Goal: Task Accomplishment & Management: Complete application form

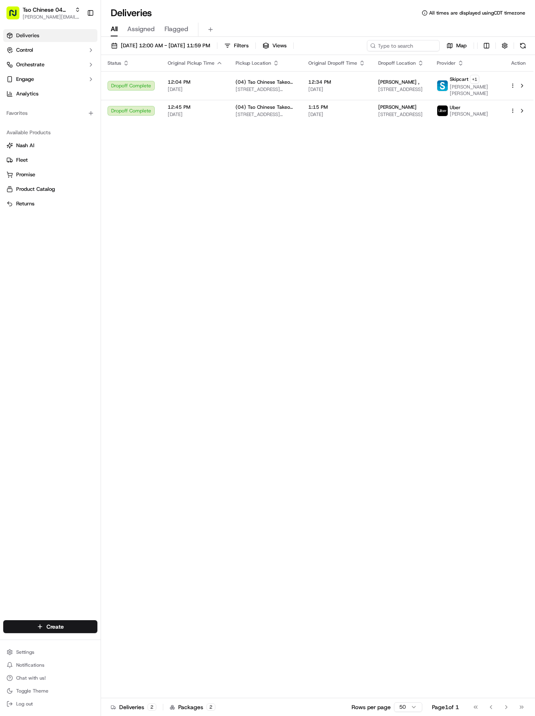
drag, startPoint x: 164, startPoint y: 381, endPoint x: 159, endPoint y: 395, distance: 14.6
click at [78, 624] on html "Tso Chinese 04 Round Rock [EMAIL_ADDRESS][DOMAIN_NAME] Toggle Sidebar Deliverie…" at bounding box center [267, 358] width 535 height 716
click at [122, 643] on link "Delivery" at bounding box center [146, 641] width 90 height 15
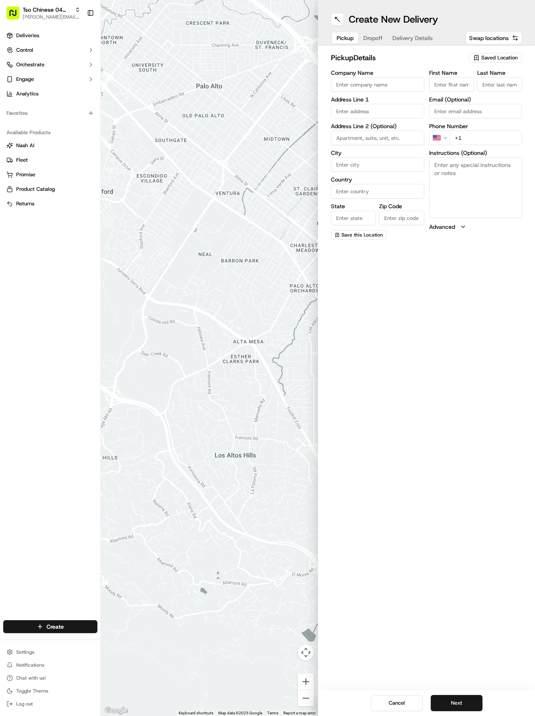
click at [522, 57] on div "Saved Location" at bounding box center [495, 58] width 53 height 10
click at [457, 93] on span "(04) Tso Chinese Takeout & Delivery Round Rock (04)" at bounding box center [481, 92] width 99 height 15
type input "(04) Tso Chinese Takeout & Delivery Round Rock"
type input "2000 N [PERSON_NAME] St"
type input "Ste 108"
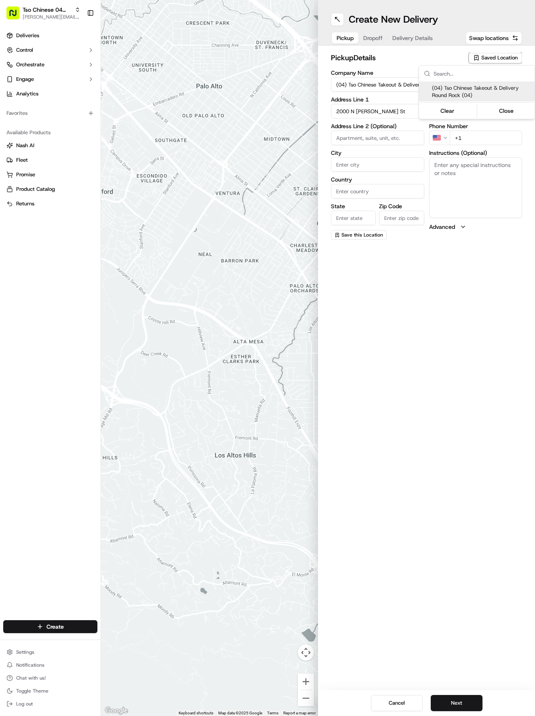
type input "Round Rock"
type input "US"
type input "[GEOGRAPHIC_DATA]"
type input "78664"
type input "Tso Chinese"
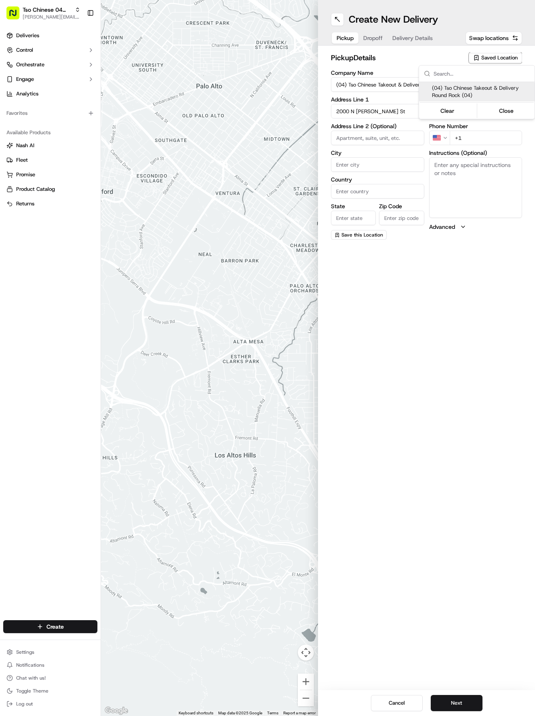
type input "Round Rock Manager"
type input "[EMAIL_ADDRESS][DOMAIN_NAME]"
type input "[PHONE_NUMBER]"
type textarea "Submit a picture displaying address & food as Proof of Delivery. Envía una foto…"
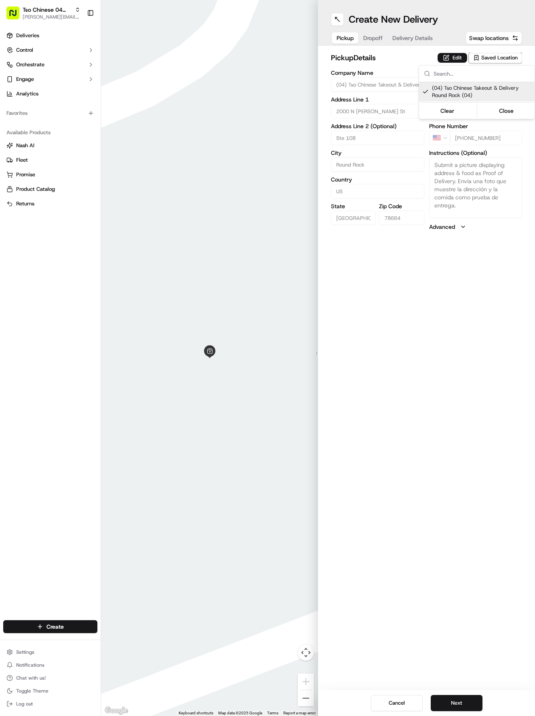
click at [449, 465] on html "Tso Chinese 04 Round Rock [EMAIL_ADDRESS][DOMAIN_NAME] Toggle Sidebar Deliverie…" at bounding box center [267, 358] width 535 height 716
click at [463, 704] on button "Next" at bounding box center [457, 703] width 52 height 16
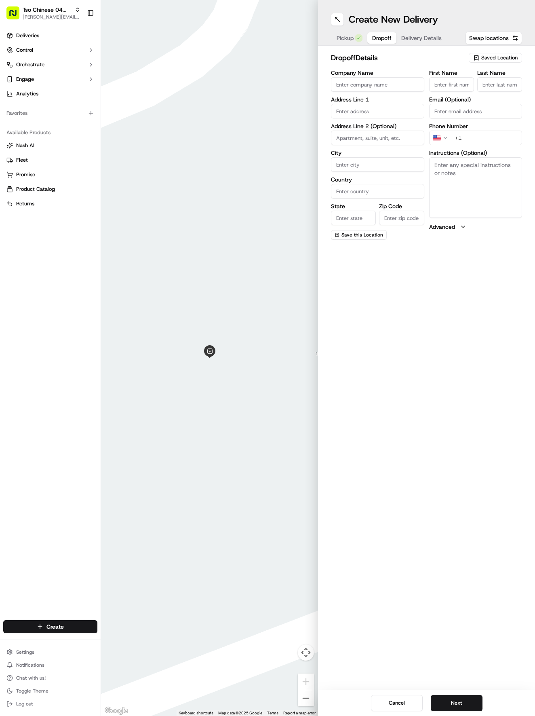
click at [448, 84] on input "First Name" at bounding box center [451, 84] width 45 height 15
paste input "[PERSON_NAME]"
type input "[PERSON_NAME]"
click at [511, 85] on input "Last Name" at bounding box center [500, 84] width 45 height 15
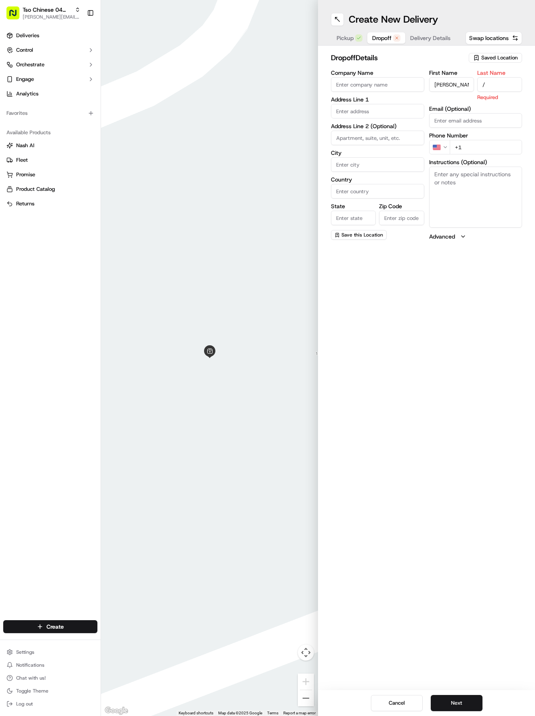
type input "/"
click at [484, 138] on input "+1" at bounding box center [486, 138] width 73 height 15
paste input "[PHONE_NUMBER]"
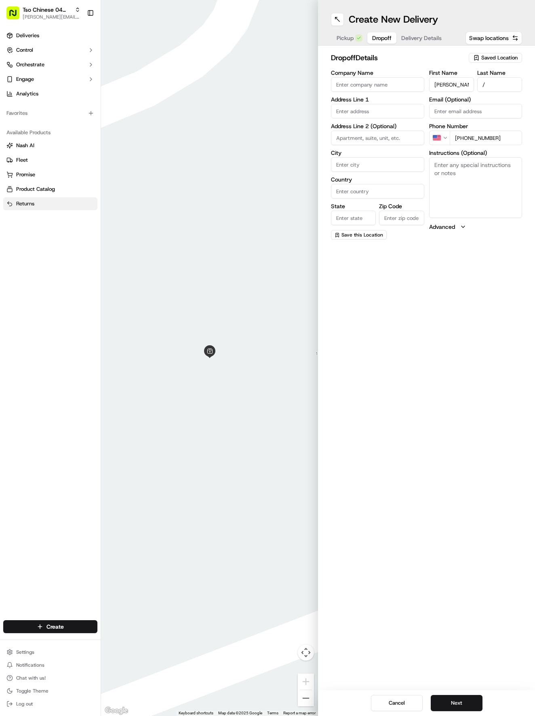
type input "[PHONE_NUMBER]"
click at [355, 112] on input "text" at bounding box center [377, 111] width 93 height 15
paste input "[STREET_ADDRESS]"
click at [355, 134] on div "[STREET_ADDRESS]" at bounding box center [377, 128] width 89 height 12
type input "[STREET_ADDRESS]"
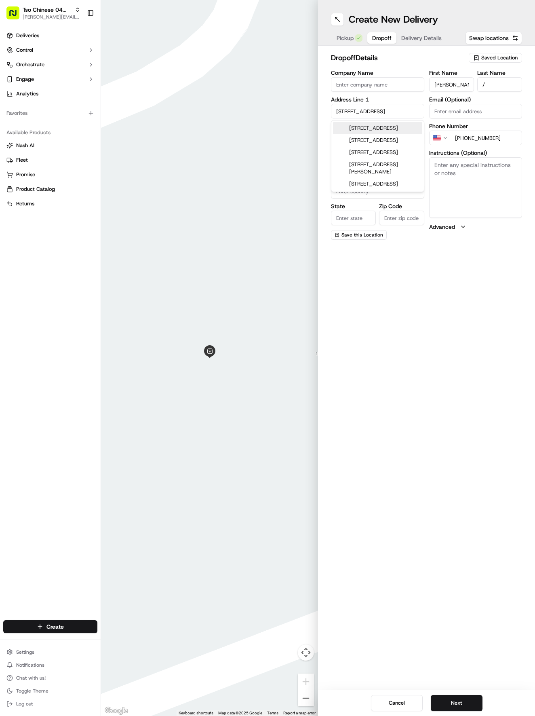
type input "Austin"
type input "[GEOGRAPHIC_DATA]"
type input "78728"
type input "[STREET_ADDRESS]"
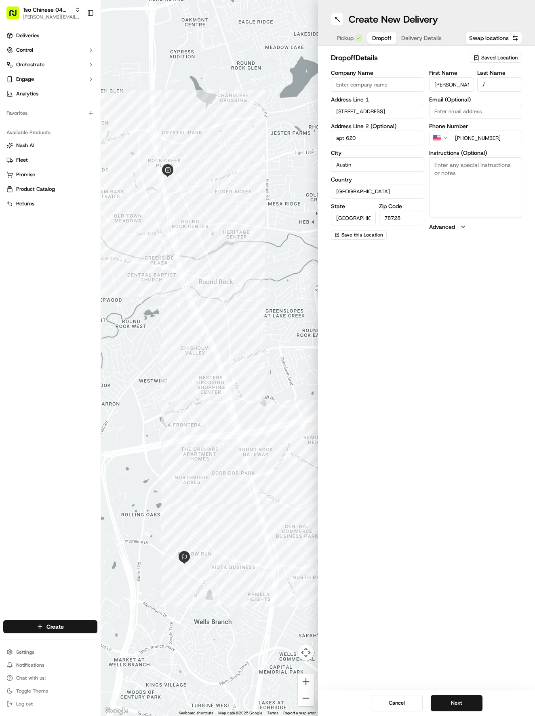
type input "apt 620"
click at [469, 173] on textarea "Instructions (Optional)" at bounding box center [475, 187] width 93 height 61
paste textarea "[STREET_ADDRESS]"
type textarea "[STREET_ADDRESS]"
click at [461, 692] on div "Cancel Next" at bounding box center [426, 703] width 217 height 26
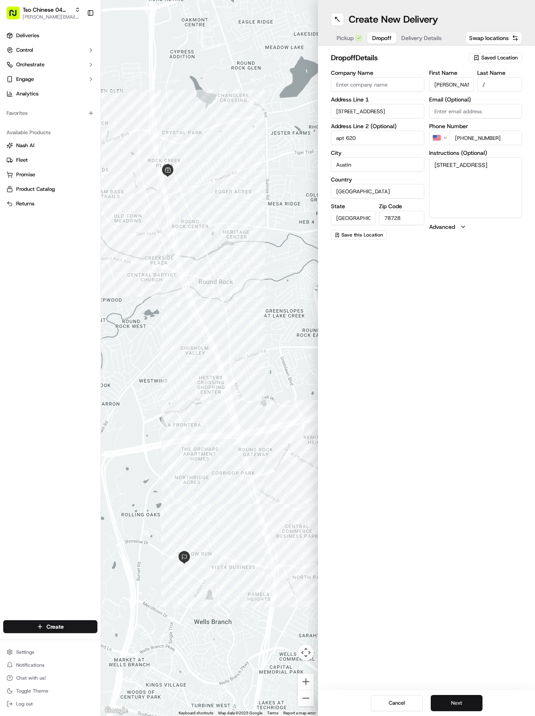
click at [468, 702] on button "Next" at bounding box center [457, 703] width 52 height 16
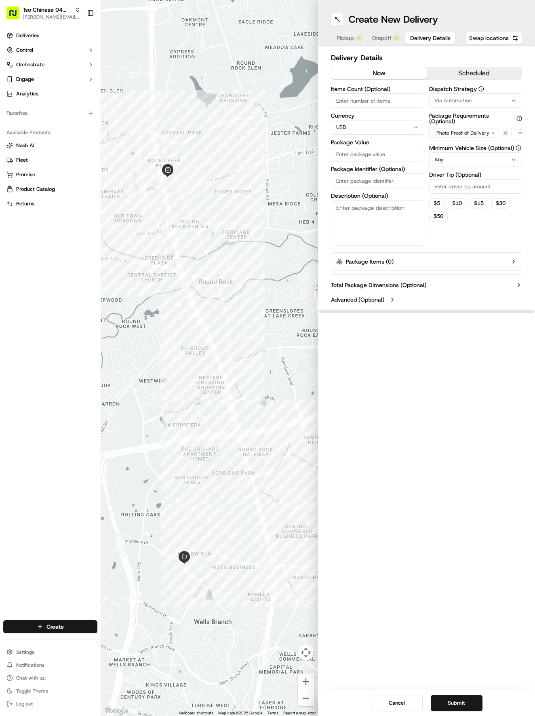
click at [489, 97] on div "Via Automation" at bounding box center [475, 100] width 89 height 7
click at [460, 140] on div "Tso Round Rock Strategy" at bounding box center [477, 145] width 116 height 12
drag, startPoint x: 472, startPoint y: 242, endPoint x: 474, endPoint y: 228, distance: 13.8
click at [473, 234] on html "Tso Chinese 04 Round Rock [EMAIL_ADDRESS][DOMAIN_NAME] Toggle Sidebar Deliverie…" at bounding box center [267, 358] width 535 height 716
click at [483, 188] on input "Driver Tip (Optional)" at bounding box center [475, 186] width 93 height 15
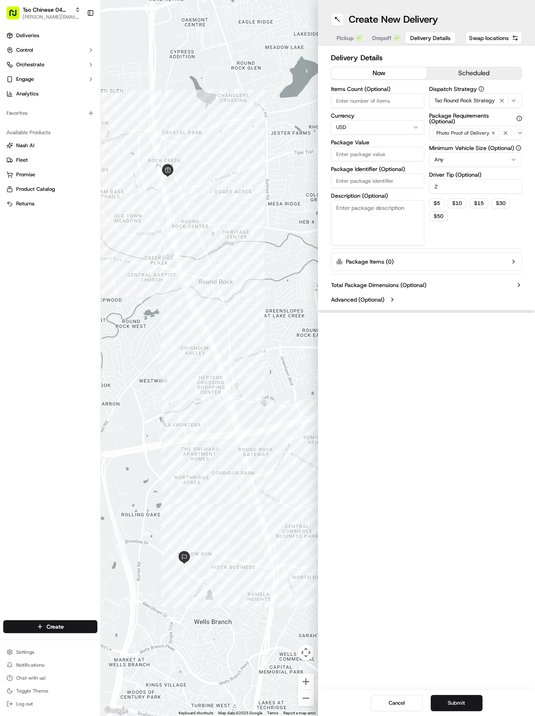
type input "2"
click at [358, 158] on input "Package Value" at bounding box center [377, 154] width 93 height 15
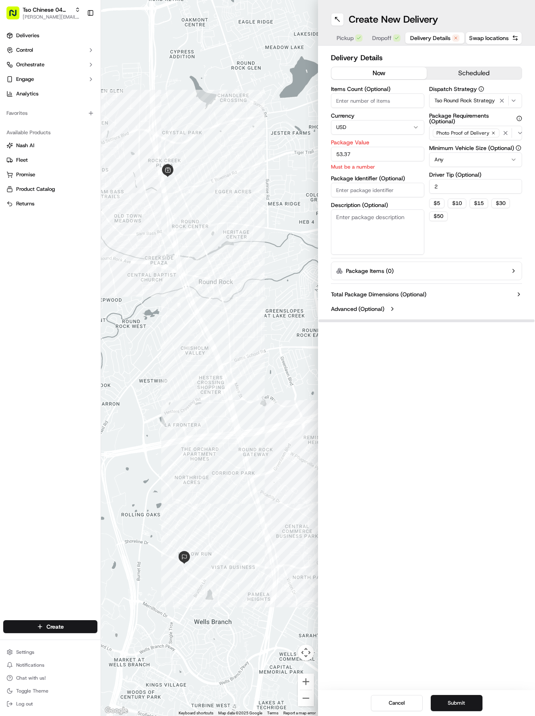
type input "53.37"
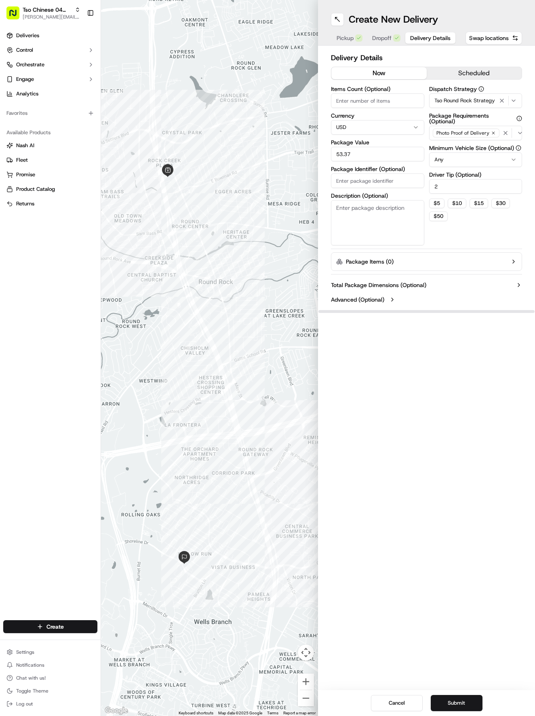
click at [372, 185] on input "Package Identifier (Optional)" at bounding box center [377, 180] width 93 height 15
type input "ZYXPBWX"
click at [451, 697] on button "Submit" at bounding box center [457, 703] width 52 height 16
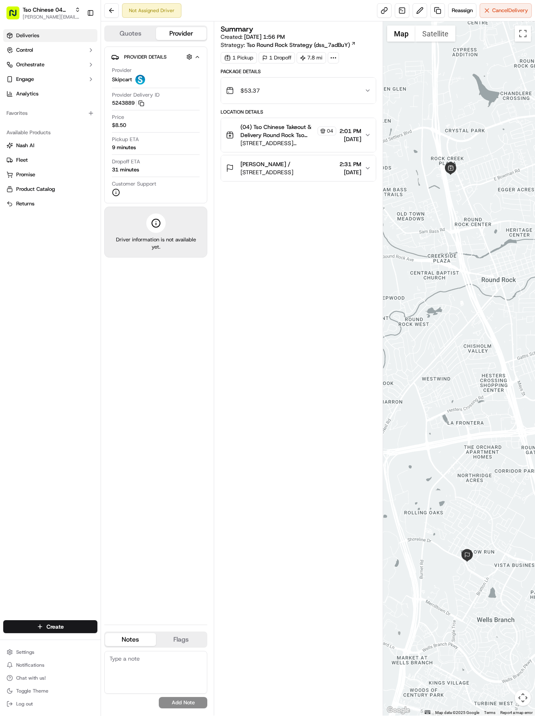
click at [40, 38] on link "Deliveries" at bounding box center [50, 35] width 94 height 13
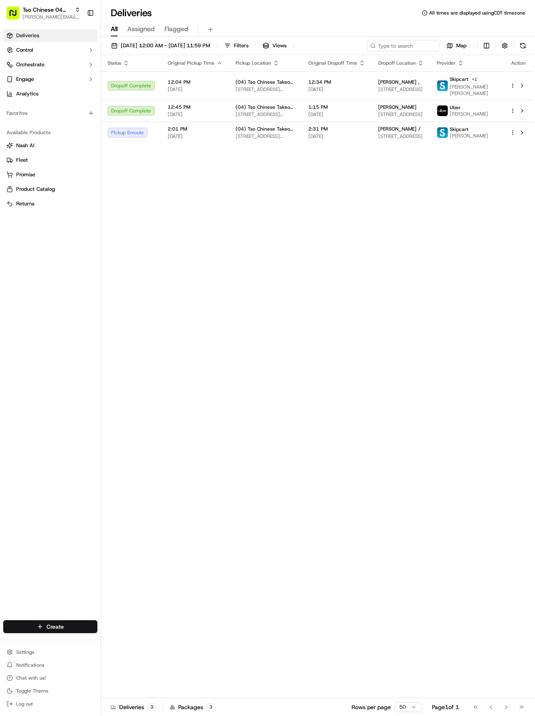
click at [86, 622] on html "Tso Chinese 04 Round Rock [EMAIL_ADDRESS][DOMAIN_NAME] Toggle Sidebar Deliverie…" at bounding box center [267, 358] width 535 height 716
click at [126, 638] on link "Delivery" at bounding box center [146, 641] width 90 height 15
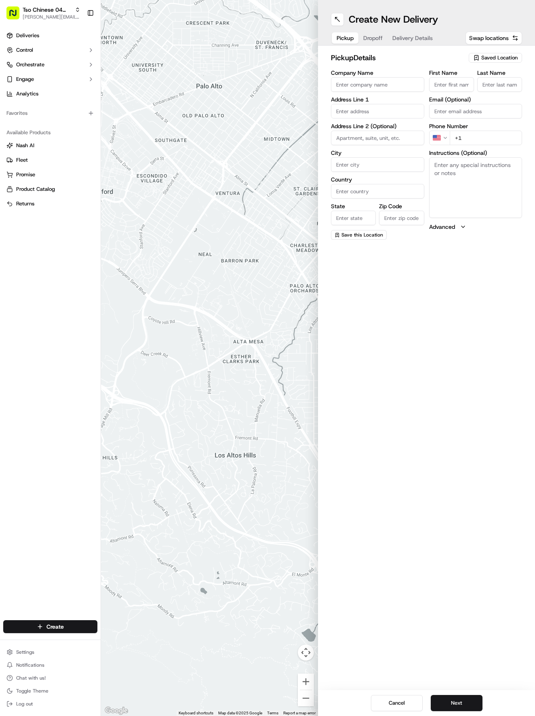
click at [489, 60] on span "Saved Location" at bounding box center [500, 57] width 36 height 7
click at [480, 89] on span "(04) Tso Chinese Takeout & Delivery Round Rock (04)" at bounding box center [481, 92] width 99 height 15
type input "(04) Tso Chinese Takeout & Delivery Round Rock"
type input "2000 N [PERSON_NAME] St"
type input "Ste 108"
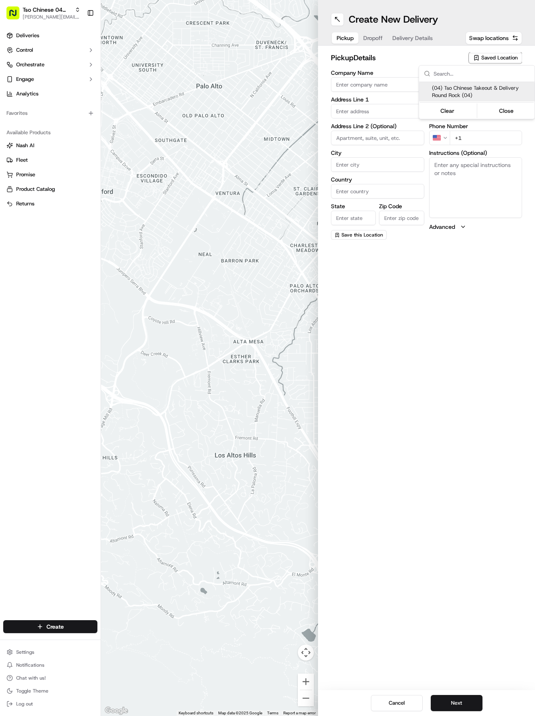
type input "Round Rock"
type input "US"
type input "[GEOGRAPHIC_DATA]"
type input "78664"
type input "Tso Chinese"
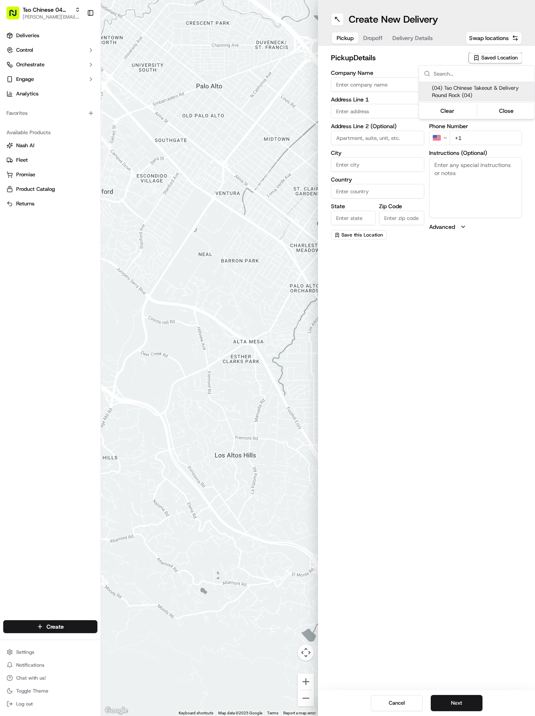
type input "Round Rock Manager"
type input "[EMAIL_ADDRESS][DOMAIN_NAME]"
type input "[PHONE_NUMBER]"
type textarea "Submit a picture displaying address & food as Proof of Delivery. Envía una foto…"
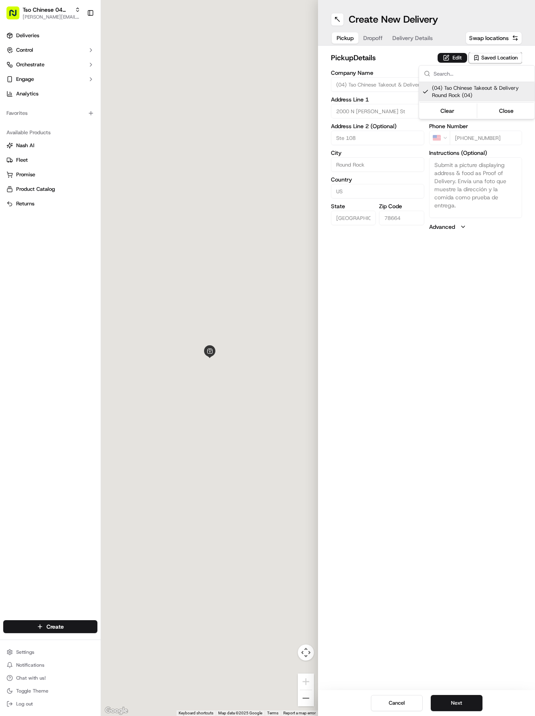
click at [480, 307] on html "Tso Chinese 04 Round Rock [EMAIL_ADDRESS][DOMAIN_NAME] Toggle Sidebar Deliverie…" at bounding box center [267, 358] width 535 height 716
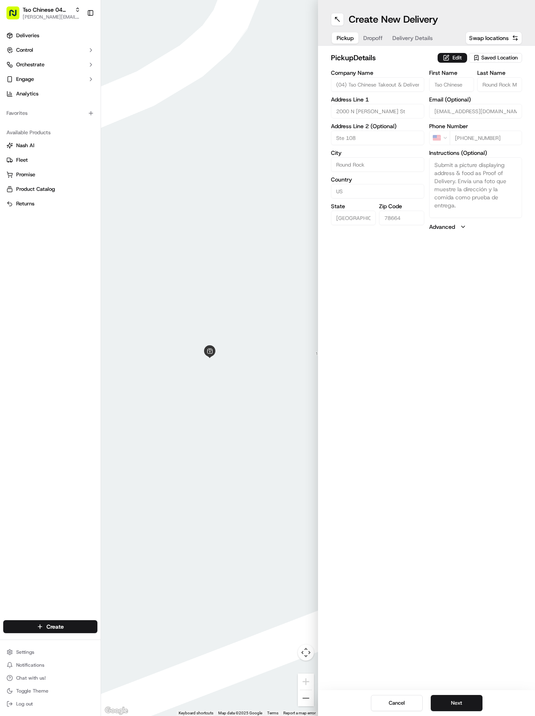
drag, startPoint x: 470, startPoint y: 690, endPoint x: 471, endPoint y: 695, distance: 4.9
click at [470, 694] on div "Create New Delivery Pickup Dropoff Delivery Details Swap locations pickup Detai…" at bounding box center [426, 358] width 217 height 716
click at [471, 696] on div "Cancel Next" at bounding box center [426, 703] width 217 height 26
click at [473, 703] on button "Next" at bounding box center [457, 703] width 52 height 16
click at [470, 82] on input "First Name" at bounding box center [451, 84] width 45 height 15
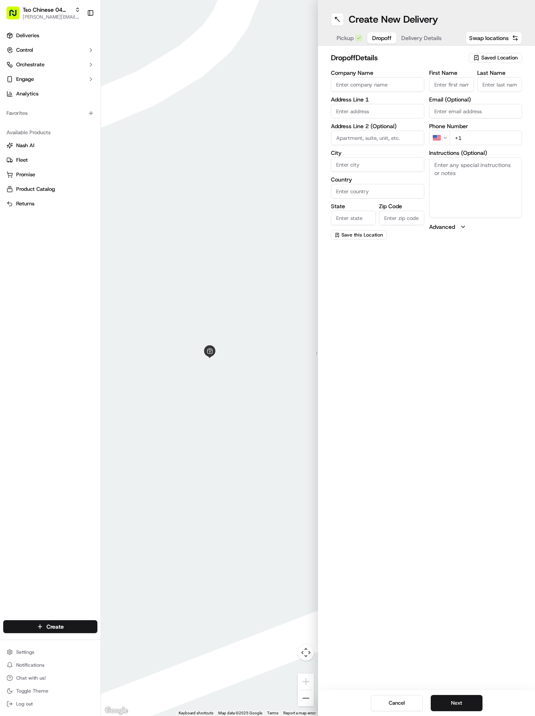
click at [470, 82] on input "First Name" at bounding box center [451, 84] width 45 height 15
type input "a"
type input "Abby"
type input "Lang"
click at [488, 144] on input "+1" at bounding box center [486, 147] width 73 height 15
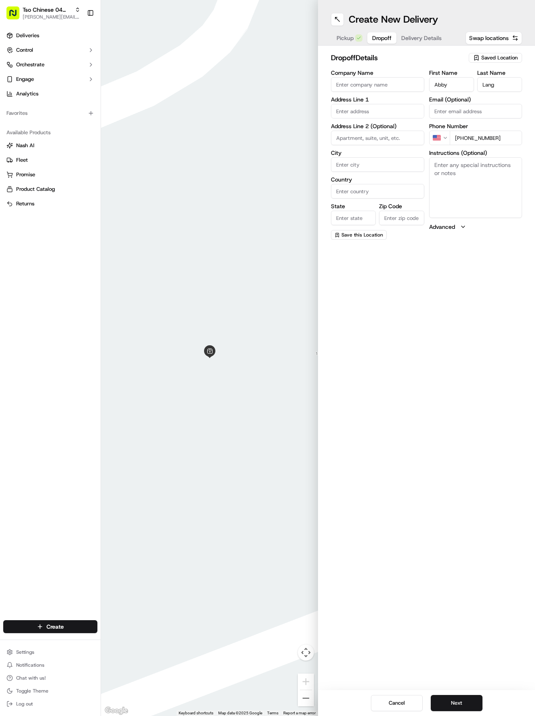
type input "[PHONE_NUMBER]"
click at [368, 109] on input "text" at bounding box center [377, 111] width 93 height 15
click at [390, 146] on div "[STREET_ADDRESS]" at bounding box center [377, 140] width 89 height 12
type input "[STREET_ADDRESS]"
type input "Round Rock"
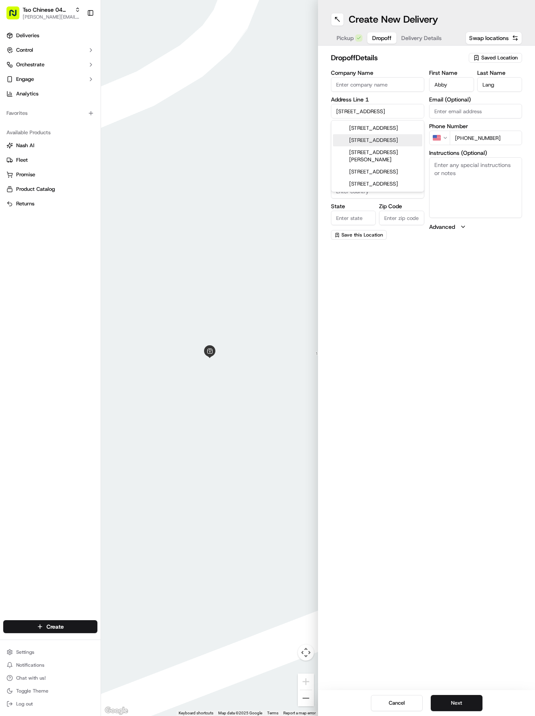
type input "[GEOGRAPHIC_DATA]"
type input "78664"
type input "[STREET_ADDRESS]"
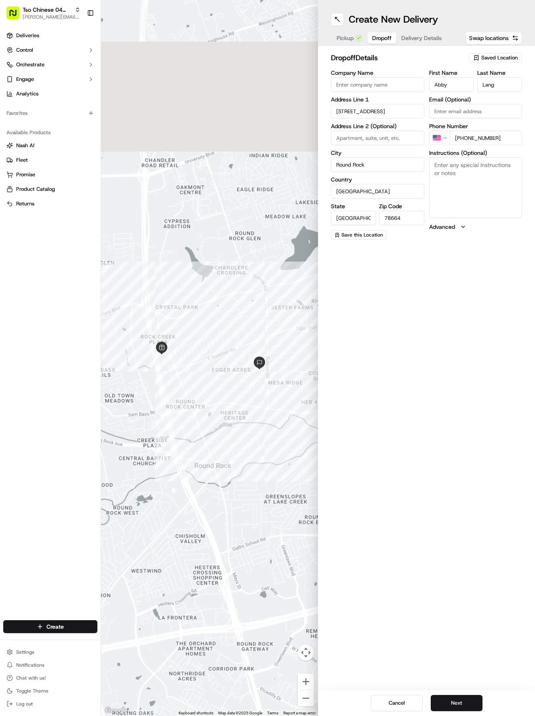
click at [480, 537] on div "Create New Delivery Pickup Dropoff Delivery Details Swap locations dropoff Deta…" at bounding box center [426, 358] width 217 height 716
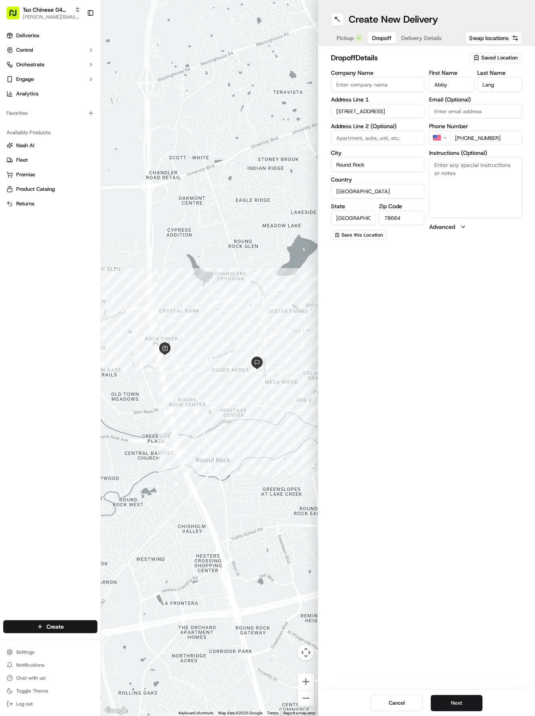
click at [469, 695] on div "Cancel Next" at bounding box center [426, 703] width 217 height 26
click at [462, 701] on button "Next" at bounding box center [457, 703] width 52 height 16
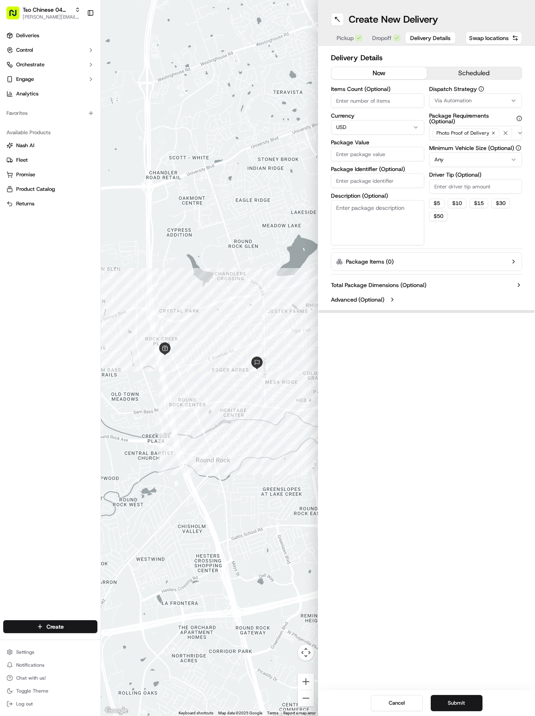
click at [454, 104] on span "Via Automation" at bounding box center [453, 100] width 37 height 7
click at [459, 151] on div "Clear Close" at bounding box center [477, 159] width 116 height 17
click at [458, 141] on div "Tso Round Rock Strategy" at bounding box center [477, 145] width 116 height 12
drag, startPoint x: 458, startPoint y: 249, endPoint x: 461, endPoint y: 204, distance: 45.4
click at [458, 247] on html "Tso Chinese 04 Round Rock [EMAIL_ADDRESS][DOMAIN_NAME] Toggle Sidebar Deliverie…" at bounding box center [267, 358] width 535 height 716
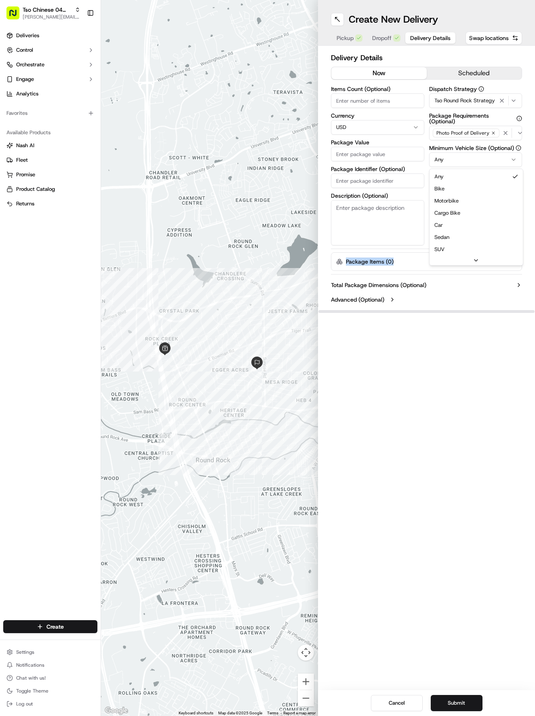
click at [469, 159] on html "Tso Chinese 04 Round Rock [EMAIL_ADDRESS][DOMAIN_NAME] Toggle Sidebar Deliverie…" at bounding box center [267, 358] width 535 height 716
click at [486, 213] on div "$ 5 $ 10 $ 15 $ 30 $ 50" at bounding box center [475, 210] width 93 height 23
click at [474, 180] on input "Driver Tip (Optional)" at bounding box center [475, 186] width 93 height 15
type input "2"
click at [396, 104] on input "Items Count (Optional)" at bounding box center [377, 100] width 93 height 15
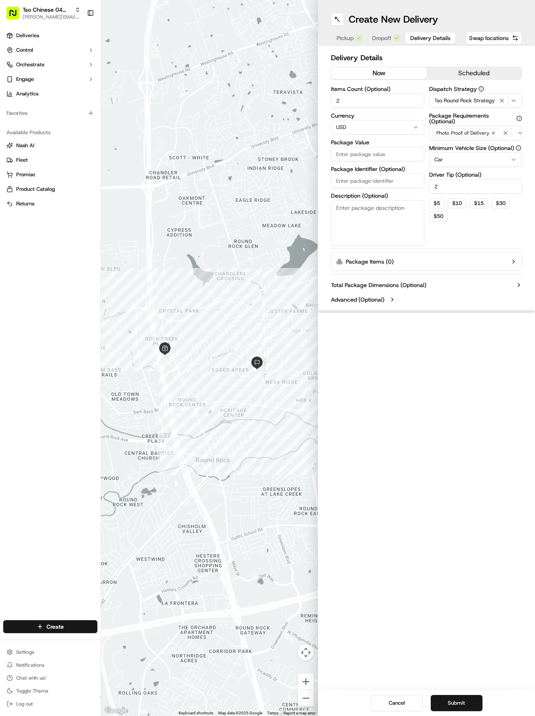
type input "2"
click at [357, 153] on input "Package Value" at bounding box center [377, 154] width 93 height 15
type input "31.83"
click at [375, 180] on input "Package Identifier (Optional)" at bounding box center [377, 180] width 93 height 15
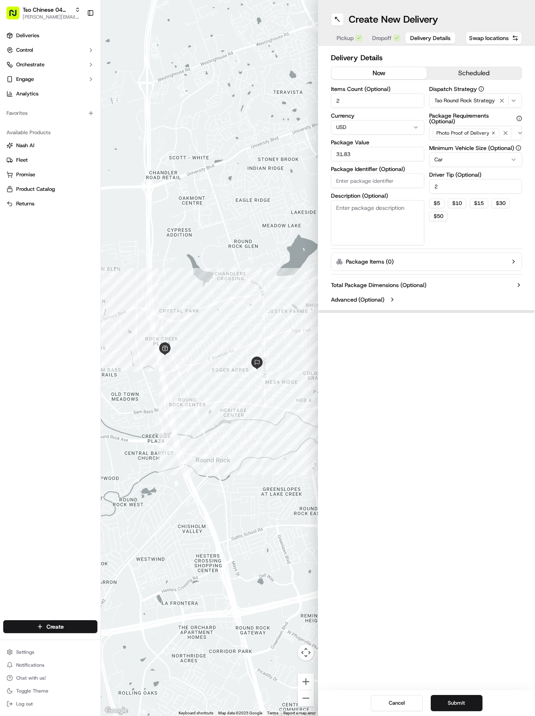
paste input "XSPXWXA"
type input "XSPXWXA"
click at [468, 697] on button "Submit" at bounding box center [457, 703] width 52 height 16
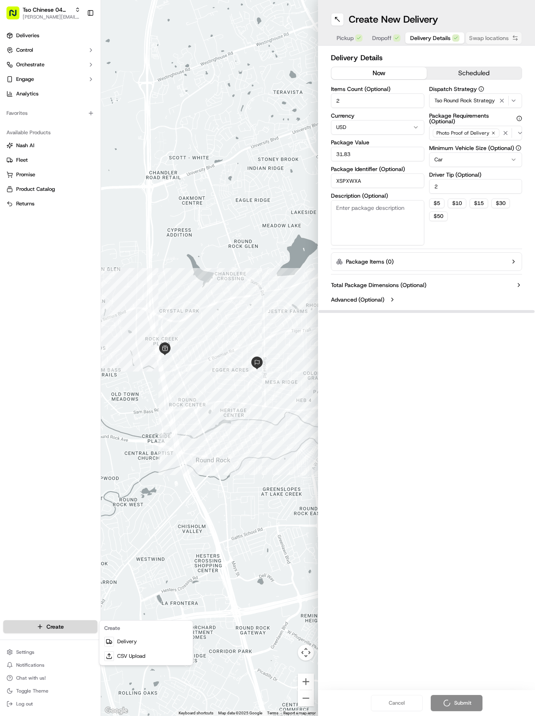
click at [66, 628] on html "Tso Chinese 04 Round Rock [EMAIL_ADDRESS][DOMAIN_NAME] Toggle Sidebar Deliverie…" at bounding box center [267, 358] width 535 height 716
click at [130, 646] on link "Delivery" at bounding box center [146, 641] width 90 height 15
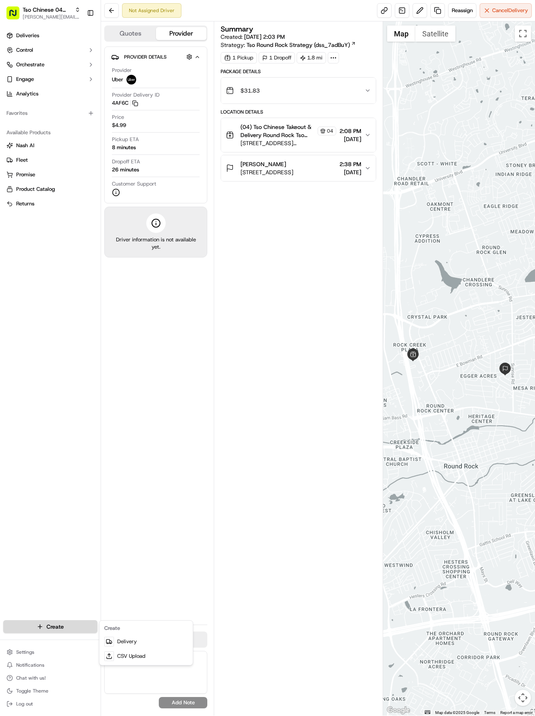
click at [83, 623] on html "Tso Chinese 04 Round Rock [EMAIL_ADDRESS][DOMAIN_NAME] Toggle Sidebar Deliverie…" at bounding box center [267, 358] width 535 height 716
click at [137, 642] on link "Delivery" at bounding box center [146, 641] width 90 height 15
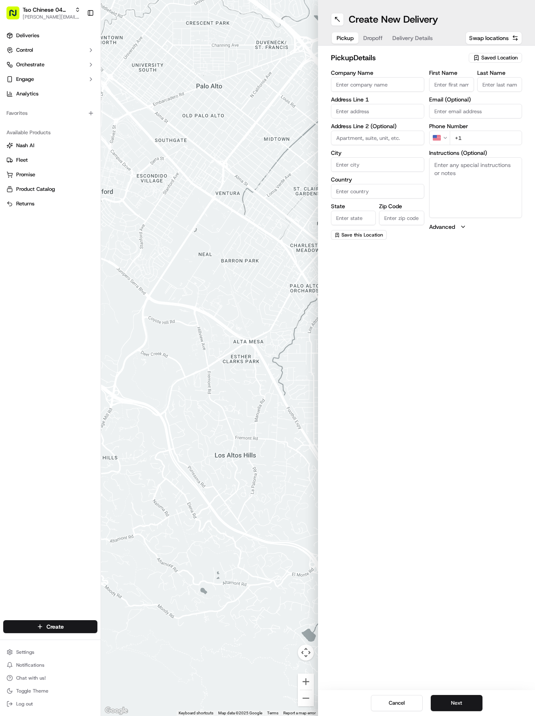
drag, startPoint x: 489, startPoint y: 53, endPoint x: 497, endPoint y: 61, distance: 10.3
click at [490, 53] on div "Saved Location" at bounding box center [495, 58] width 53 height 10
click at [476, 91] on span "(04) Tso Chinese Takeout & Delivery Round Rock (04)" at bounding box center [481, 92] width 99 height 15
type input "(04) Tso Chinese Takeout & Delivery Round Rock"
type input "2000 N [PERSON_NAME] St"
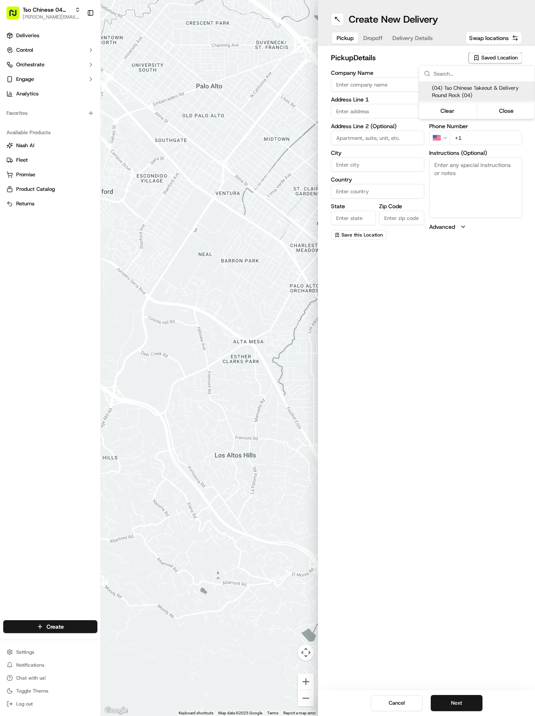
type input "Ste 108"
type input "Round Rock"
type input "US"
type input "[GEOGRAPHIC_DATA]"
type input "78664"
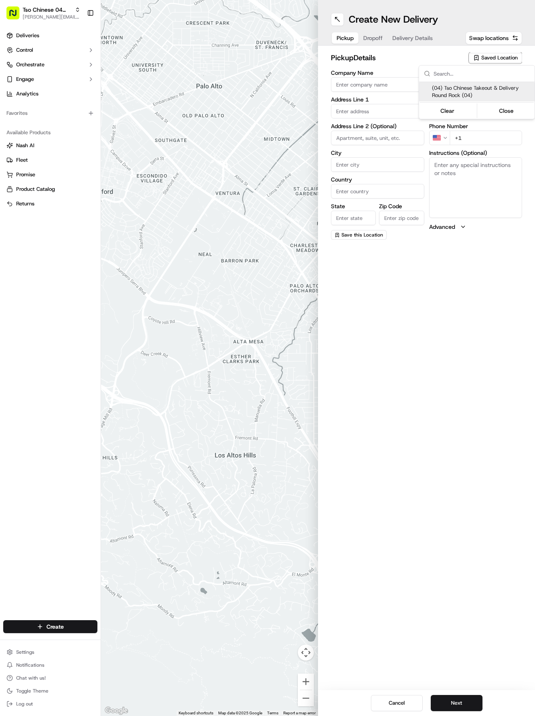
type input "Tso Chinese"
type input "Round Rock Manager"
type input "[EMAIL_ADDRESS][DOMAIN_NAME]"
type input "[PHONE_NUMBER]"
type textarea "Submit a picture displaying address & food as Proof of Delivery. Envía una foto…"
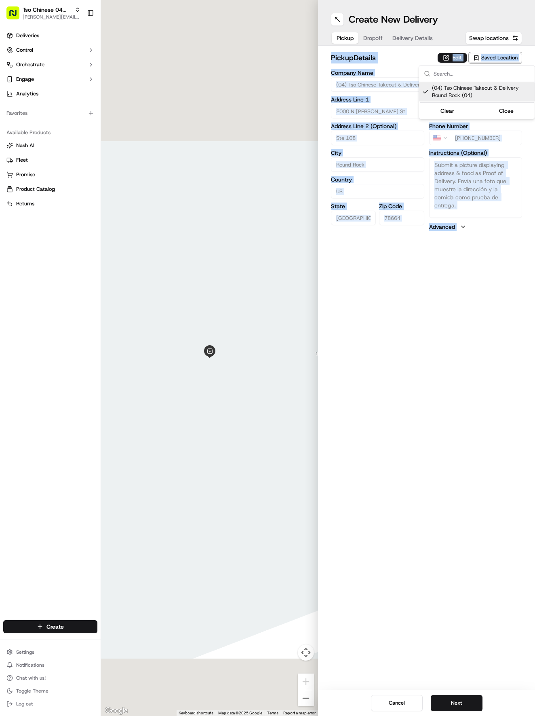
click at [393, 508] on html "Tso Chinese 04 Round Rock [EMAIL_ADDRESS][DOMAIN_NAME] Toggle Sidebar Deliverie…" at bounding box center [267, 358] width 535 height 716
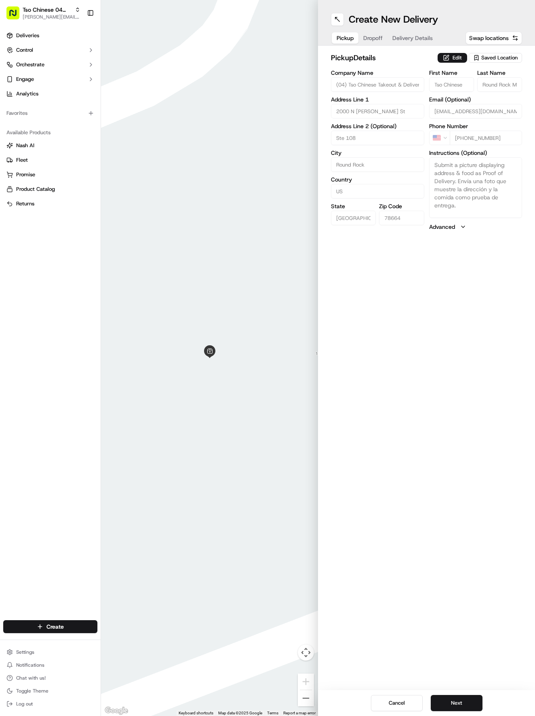
click at [467, 693] on div "Cancel Next" at bounding box center [426, 703] width 217 height 26
click at [467, 699] on button "Next" at bounding box center [457, 703] width 52 height 16
click at [458, 84] on input "First Name" at bounding box center [451, 84] width 45 height 15
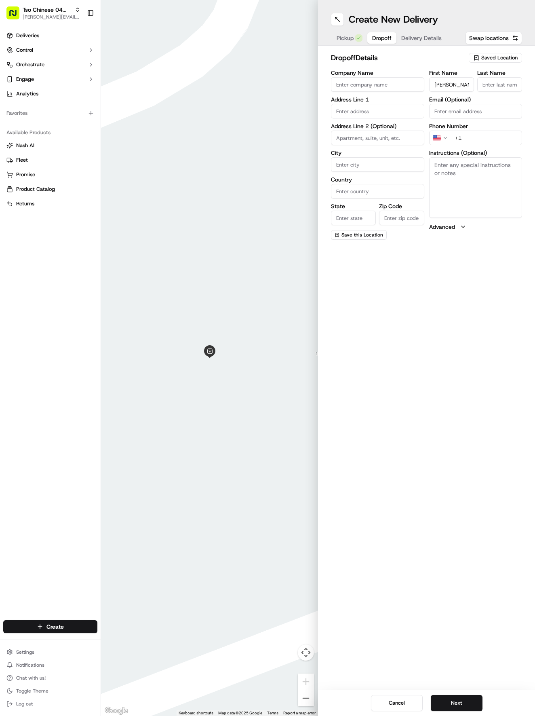
type input "[PERSON_NAME]"
click at [485, 129] on label "Phone Number" at bounding box center [475, 126] width 93 height 6
click at [489, 137] on input "+1" at bounding box center [486, 138] width 73 height 15
type input "[PHONE_NUMBER]"
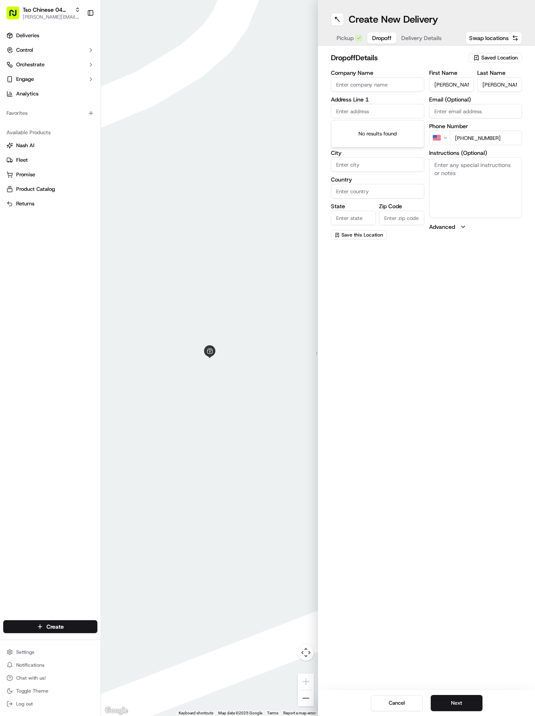
click at [397, 112] on input "text" at bounding box center [377, 111] width 93 height 15
click at [406, 128] on div "[STREET_ADDRESS]" at bounding box center [377, 128] width 89 height 12
type input "[STREET_ADDRESS]"
type input "[GEOGRAPHIC_DATA]"
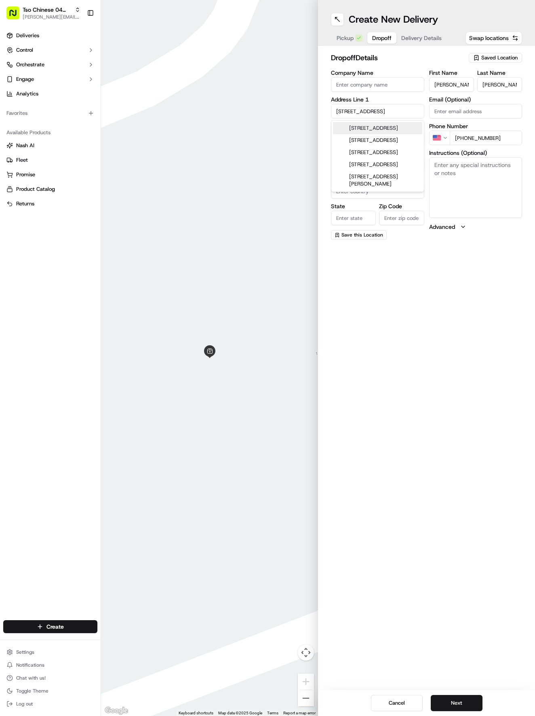
type input "[GEOGRAPHIC_DATA]"
type input "78626"
type input "[STREET_ADDRESS]"
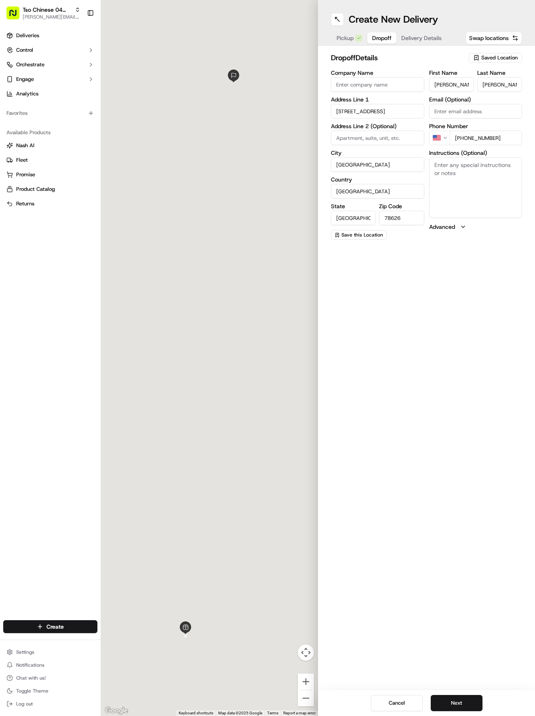
click at [421, 349] on div "Create New Delivery Pickup Dropoff Delivery Details Swap locations dropoff Deta…" at bounding box center [426, 358] width 217 height 716
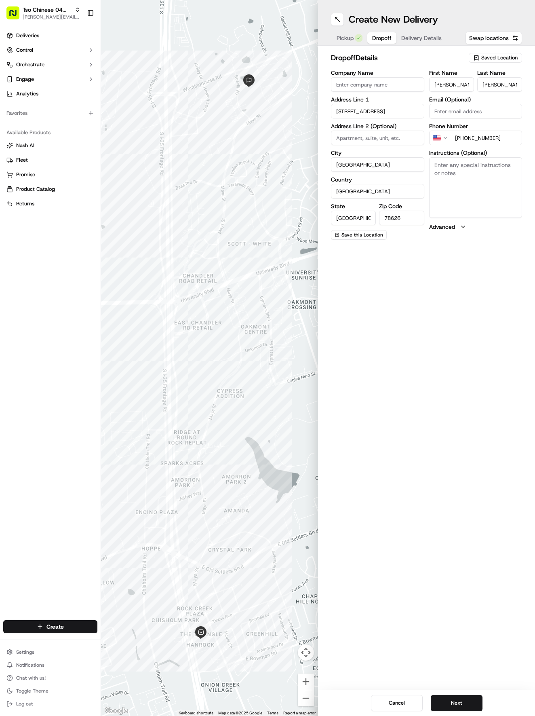
click at [395, 139] on input at bounding box center [377, 138] width 93 height 15
click at [388, 83] on input "Company Name" at bounding box center [377, 84] width 93 height 15
paste input "Ascend at Westinghouse"
type input "Ascend at Westinghouse"
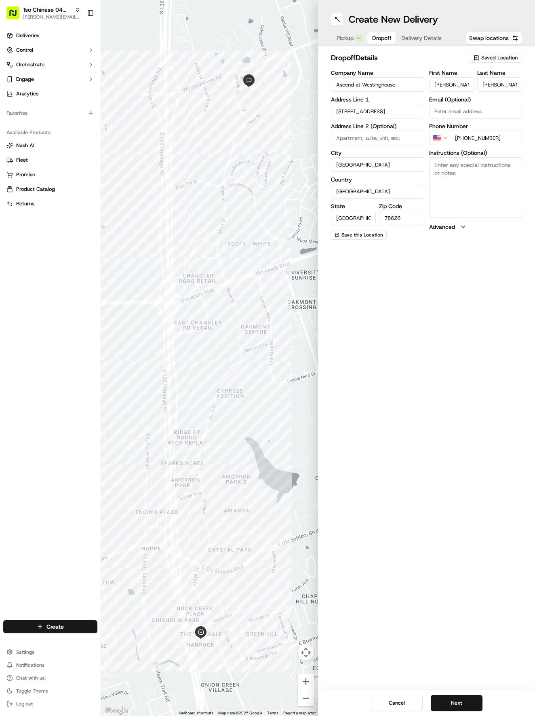
click at [374, 133] on input at bounding box center [377, 138] width 93 height 15
paste input "306 / building 2 on the third floor."
click at [353, 134] on input "306 / building 2 on the third floor." at bounding box center [377, 138] width 93 height 15
click at [420, 141] on input "306 / building 2 on the third floor." at bounding box center [377, 138] width 93 height 15
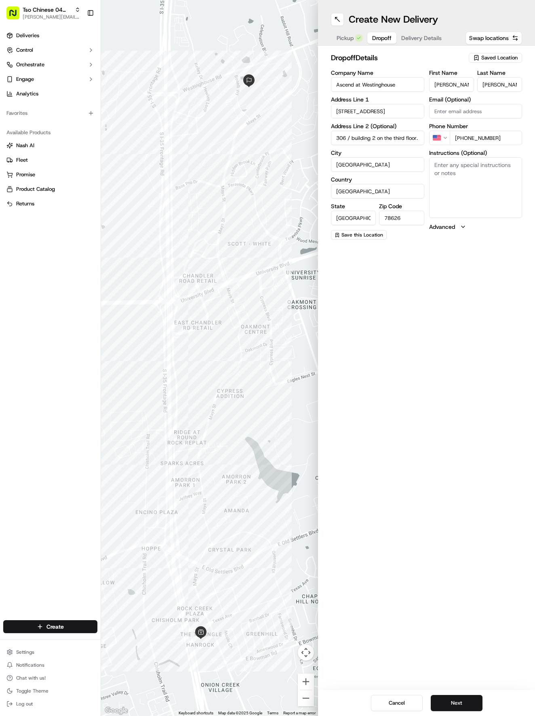
scroll to position [0, 0]
type input "2306 / building 2 on the third floor."
click at [447, 165] on textarea "Instructions (Optional)" at bounding box center [475, 187] width 93 height 61
paste textarea "Building 2 on the 3rd floor apartment 2306."
type textarea "Building 2 on the 3rd floor apartment 2306."
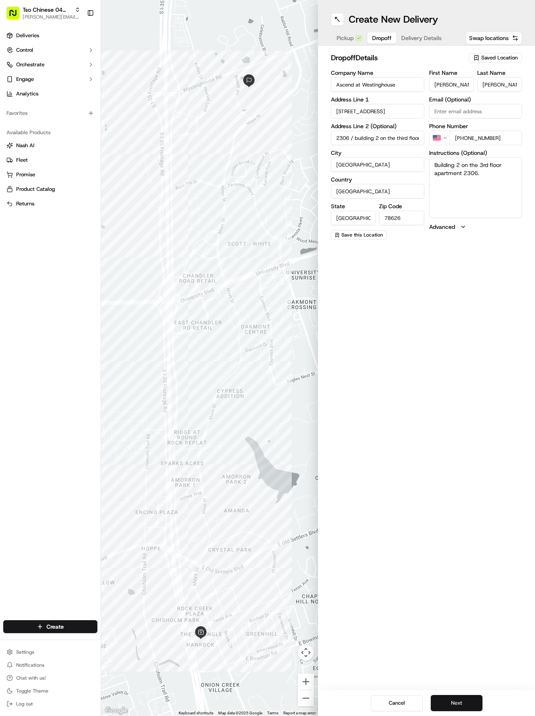
click at [455, 704] on button "Next" at bounding box center [457, 703] width 52 height 16
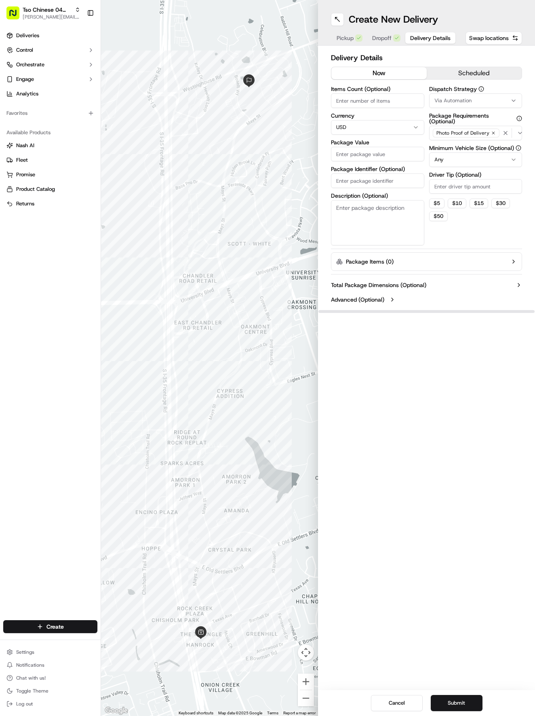
click at [467, 102] on span "Via Automation" at bounding box center [453, 100] width 37 height 7
click at [473, 146] on span "Tso Round Rock Strategy" at bounding box center [481, 144] width 99 height 7
click at [460, 145] on span "Tso Round Rock Strategy" at bounding box center [481, 144] width 99 height 7
click at [467, 141] on div "Tso Round Rock Strategy" at bounding box center [477, 145] width 116 height 12
click at [492, 215] on html "Tso Chinese 04 Round Rock [EMAIL_ADDRESS][DOMAIN_NAME] Toggle Sidebar Deliverie…" at bounding box center [267, 358] width 535 height 716
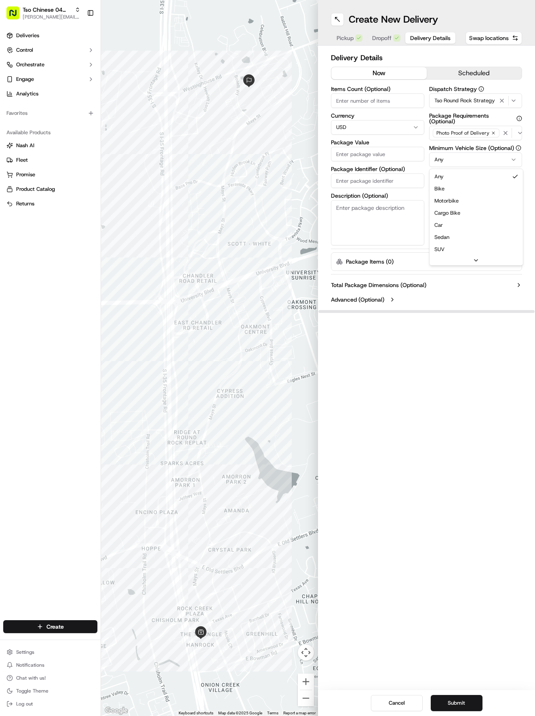
click at [467, 161] on html "Tso Chinese 04 Round Rock [EMAIL_ADDRESS][DOMAIN_NAME] Toggle Sidebar Deliverie…" at bounding box center [267, 358] width 535 height 716
click at [477, 189] on input "Driver Tip (Optional)" at bounding box center [475, 186] width 93 height 15
type input "2"
click at [391, 102] on input "Items Count (Optional)" at bounding box center [377, 100] width 93 height 15
type input "2"
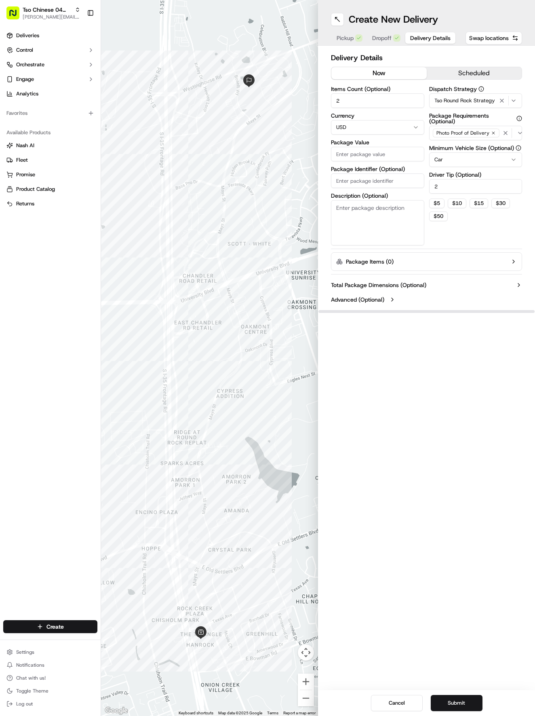
click at [379, 151] on input "Package Value" at bounding box center [377, 154] width 93 height 15
type input "31.28"
click at [382, 180] on input "Package Identifier (Optional)" at bounding box center [377, 180] width 93 height 15
paste input "0BHVS0D"
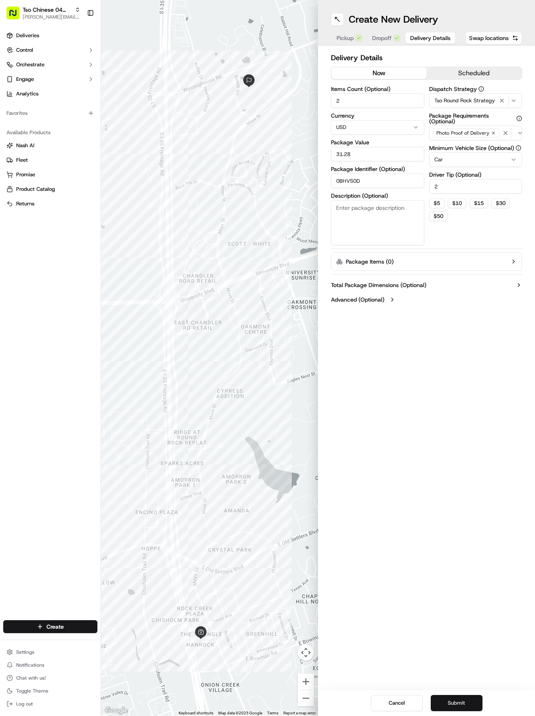
type input "0BHVS0D"
click at [458, 700] on button "Submit" at bounding box center [457, 703] width 52 height 16
